Goal: Information Seeking & Learning: Learn about a topic

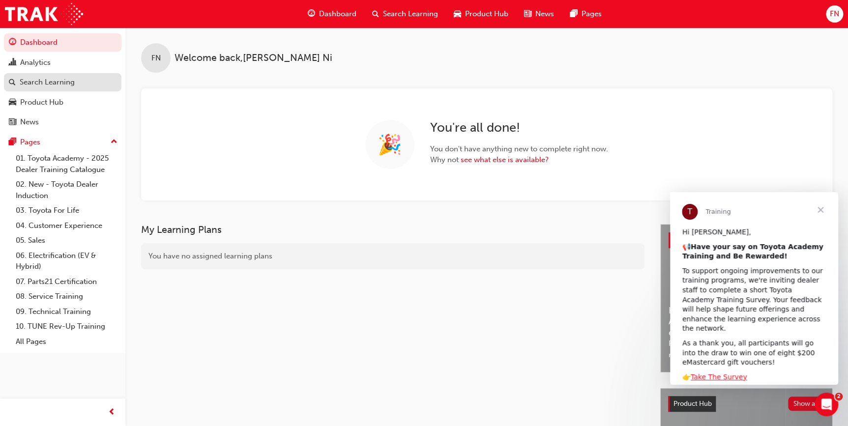
click at [62, 80] on div "Search Learning" at bounding box center [47, 82] width 55 height 11
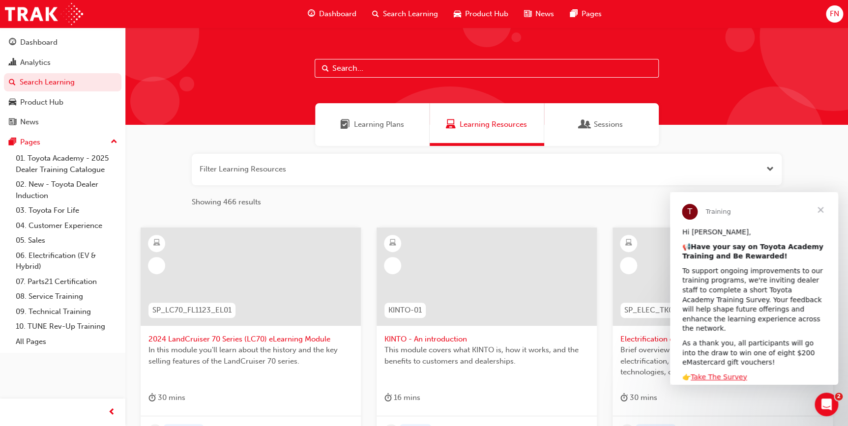
click at [411, 69] on input "text" at bounding box center [487, 68] width 344 height 19
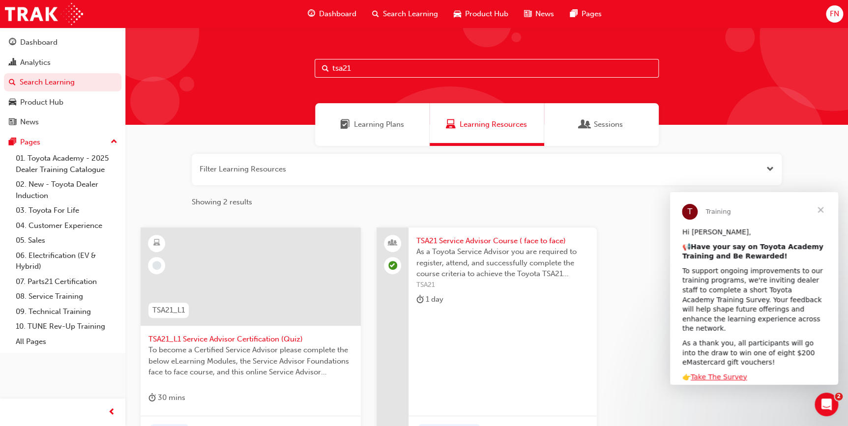
type input "tsa21"
click at [821, 208] on span "Close" at bounding box center [820, 209] width 35 height 35
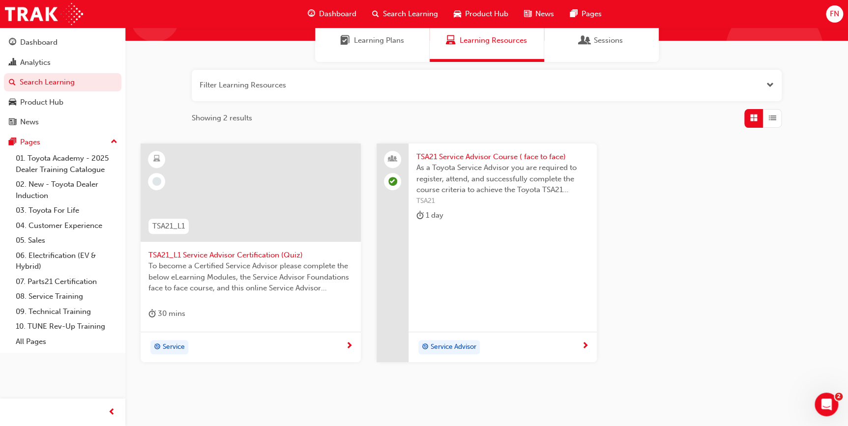
scroll to position [89, 0]
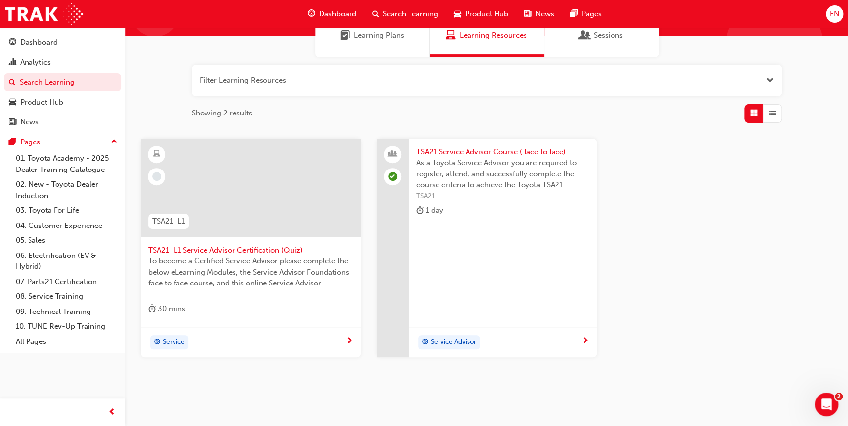
click at [465, 172] on span "As a Toyota Service Advisor you are required to register, attend, and successfu…" at bounding box center [502, 173] width 173 height 33
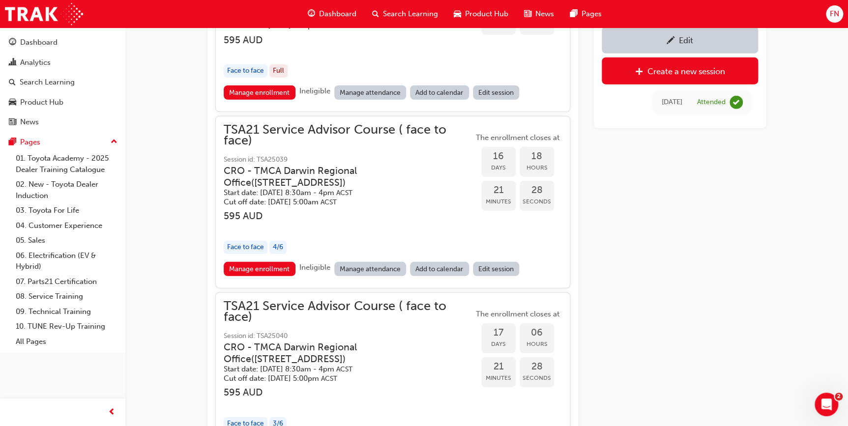
scroll to position [1367, 0]
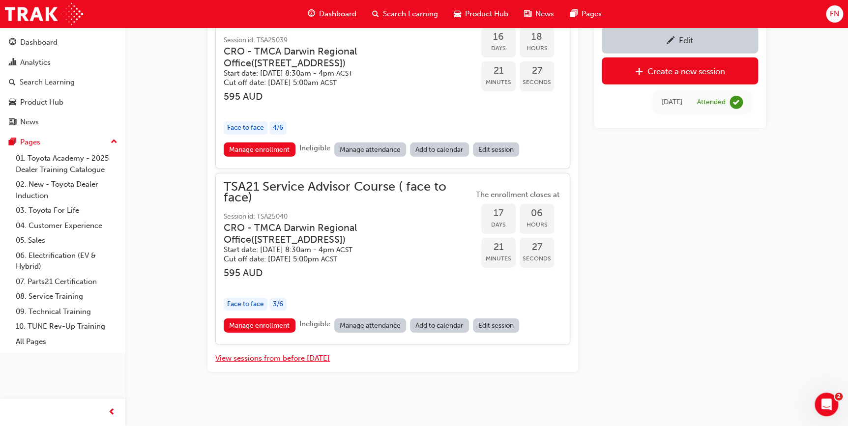
click at [279, 356] on button "View sessions from before [DATE]" at bounding box center [272, 358] width 115 height 11
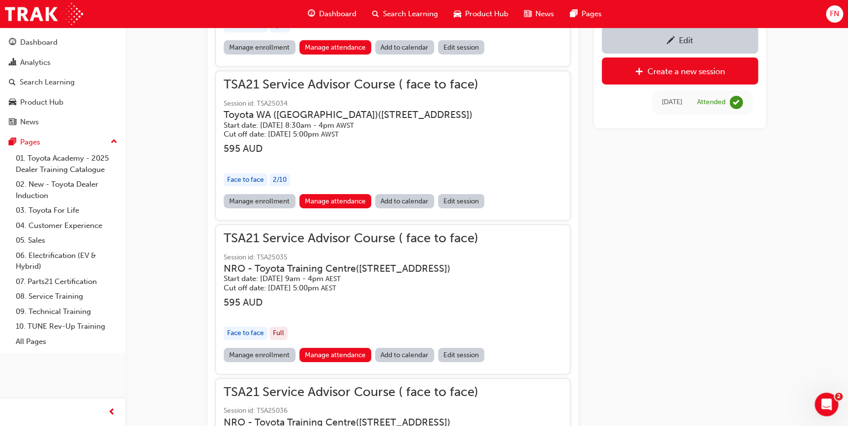
scroll to position [13162, 0]
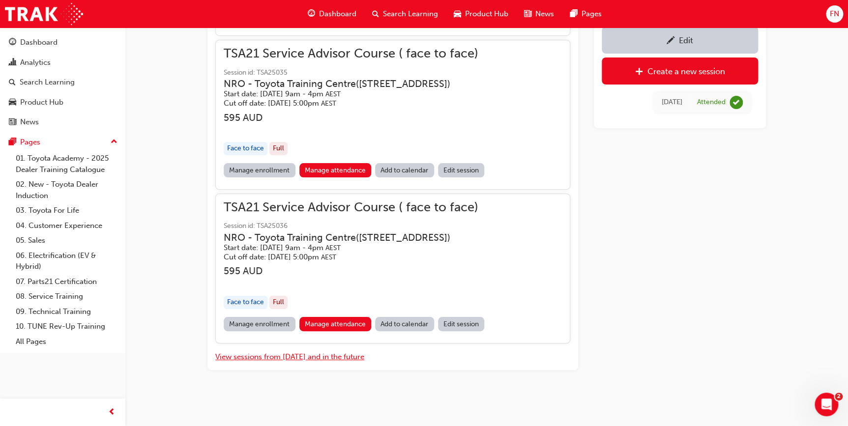
click at [348, 359] on button "View sessions from [DATE] and in the future" at bounding box center [289, 357] width 149 height 11
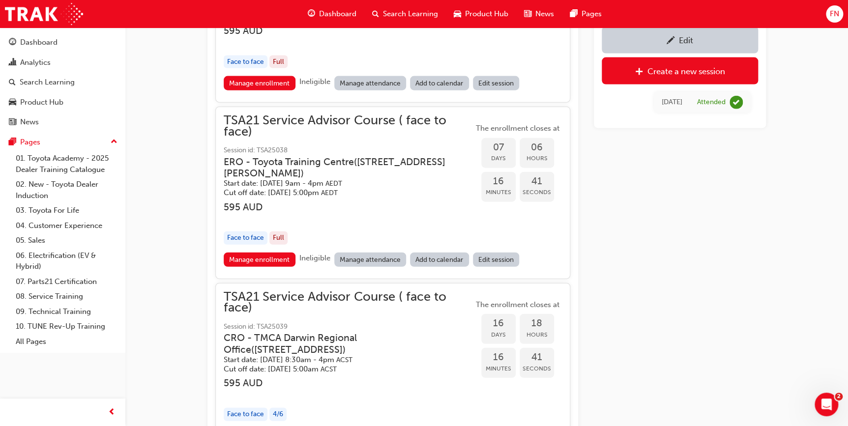
scroll to position [1061, 0]
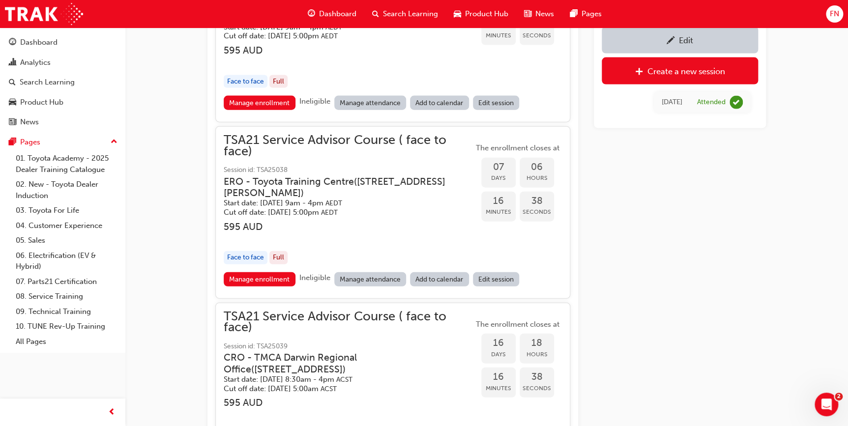
click at [314, 177] on h3 "ERO - Toyota Training Centre ( [STREET_ADDRESS][PERSON_NAME] )" at bounding box center [341, 187] width 234 height 23
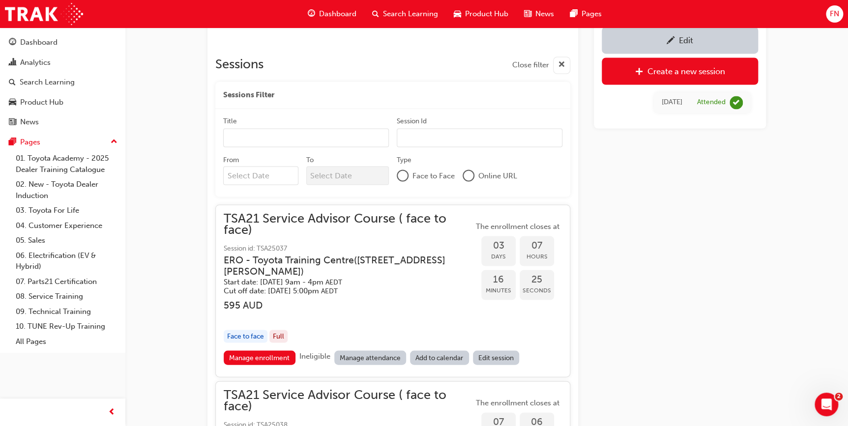
scroll to position [983, 0]
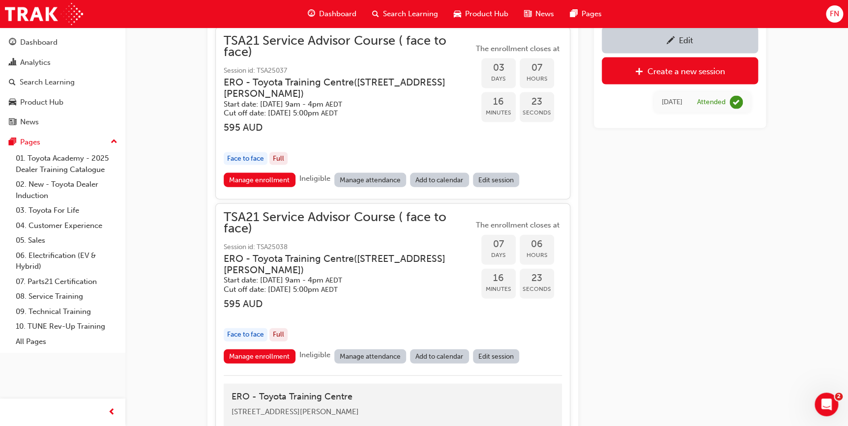
click at [317, 272] on h3 "ERO - Toyota Training Centre ( [STREET_ADDRESS][PERSON_NAME] )" at bounding box center [341, 264] width 234 height 23
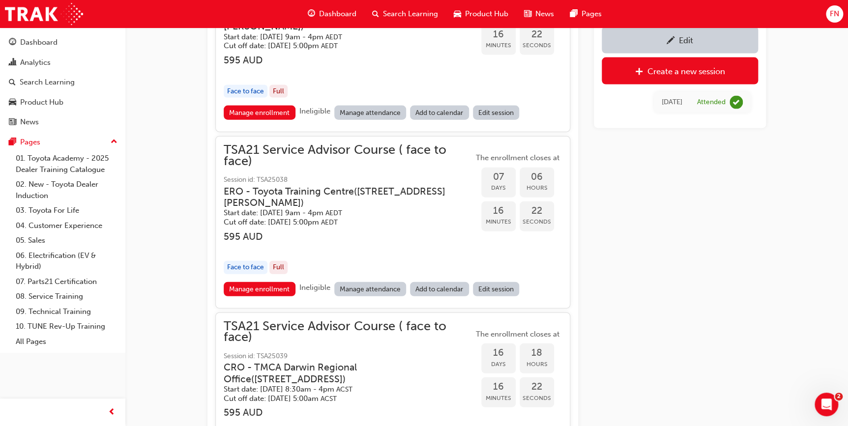
scroll to position [1207, 0]
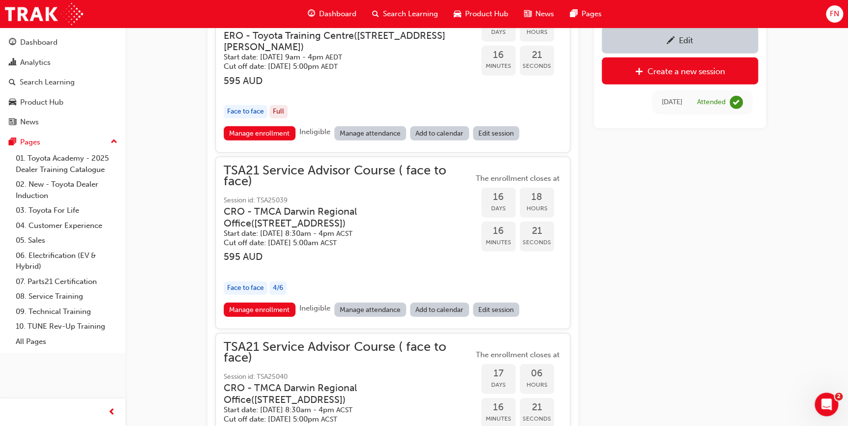
click at [351, 238] on h5 "Cut off date: [DATE] 5:00am ACST" at bounding box center [341, 242] width 234 height 9
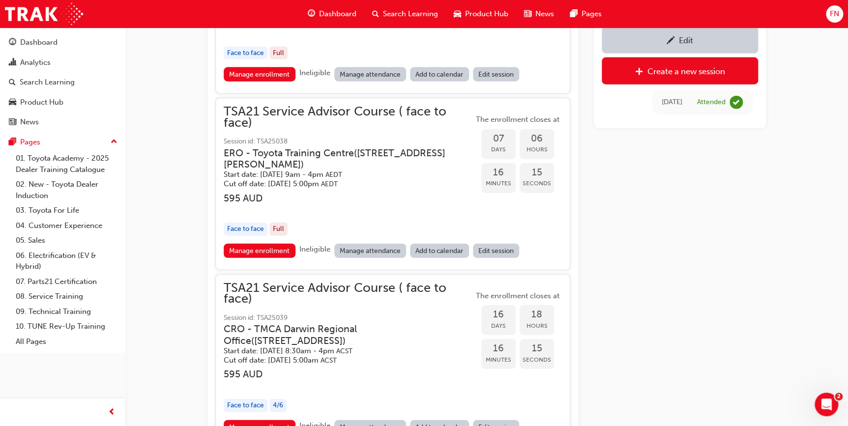
scroll to position [939, 0]
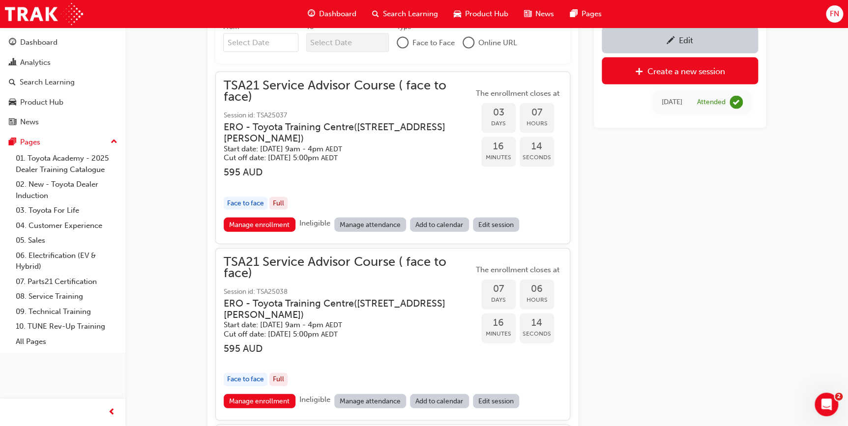
click at [369, 300] on h3 "ERO - Toyota Training Centre ( [STREET_ADDRESS][PERSON_NAME] )" at bounding box center [341, 309] width 234 height 23
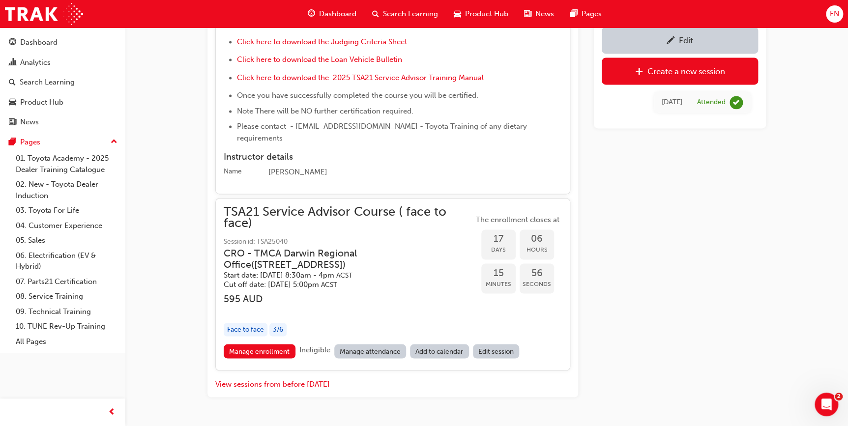
scroll to position [2529, 0]
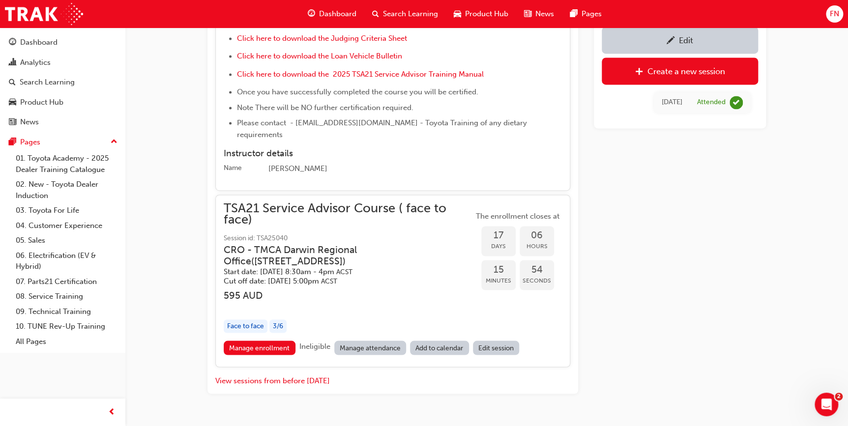
click at [372, 276] on h5 "Cut off date: [DATE] 5:00pm ACST" at bounding box center [341, 280] width 234 height 9
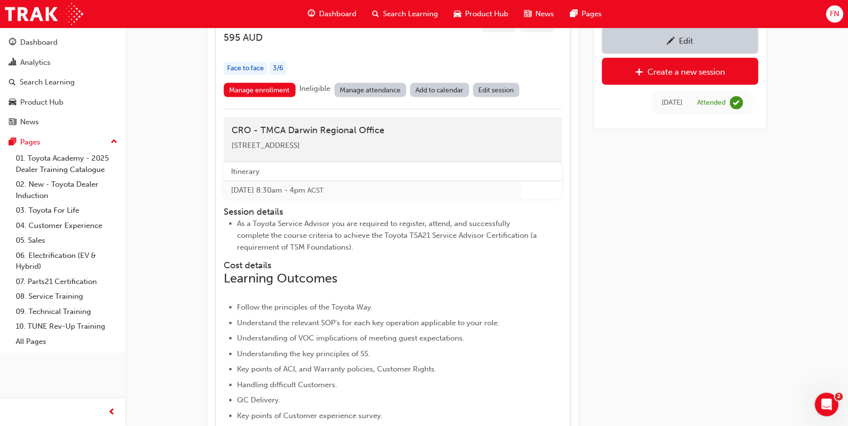
scroll to position [2619, 0]
